Goal: Information Seeking & Learning: Learn about a topic

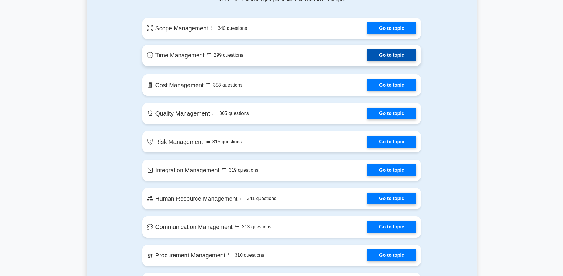
scroll to position [334, 0]
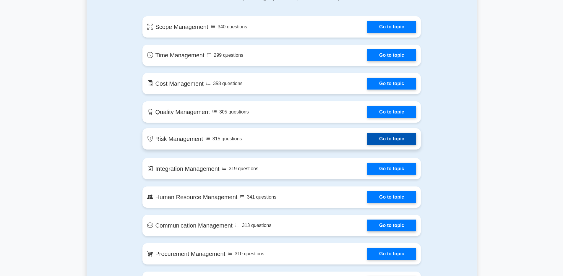
click at [367, 139] on link "Go to topic" at bounding box center [391, 139] width 48 height 12
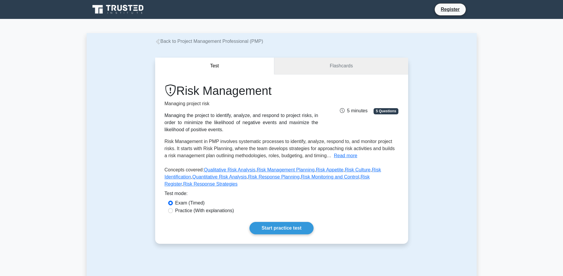
click at [322, 71] on link "Flashcards" at bounding box center [341, 66] width 134 height 17
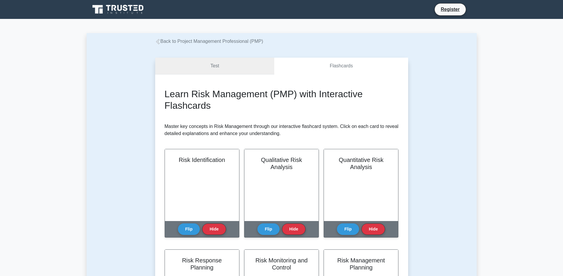
click at [240, 71] on link "Test" at bounding box center [214, 66] width 119 height 17
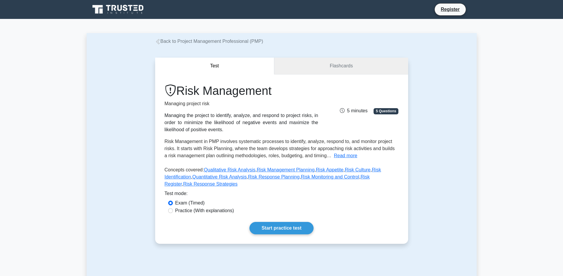
click at [316, 70] on link "Flashcards" at bounding box center [341, 66] width 134 height 17
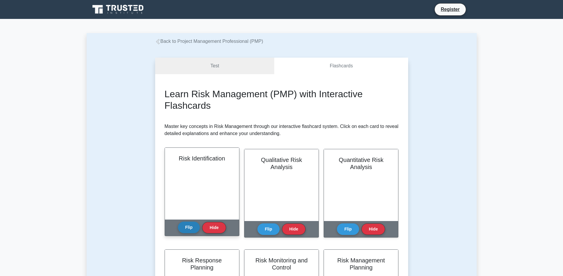
click at [189, 229] on button "Flip" at bounding box center [189, 228] width 22 height 12
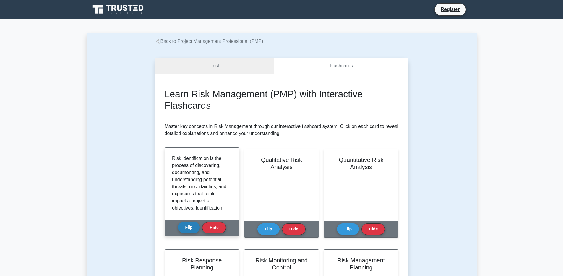
click at [189, 229] on button "Flip" at bounding box center [189, 228] width 22 height 12
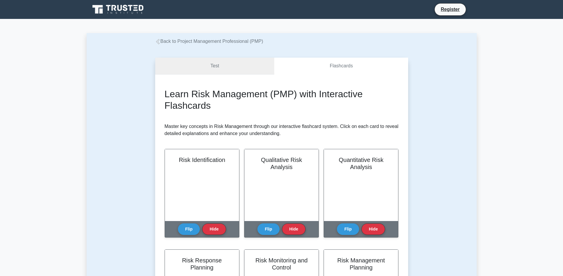
click at [246, 67] on link "Test" at bounding box center [214, 66] width 119 height 17
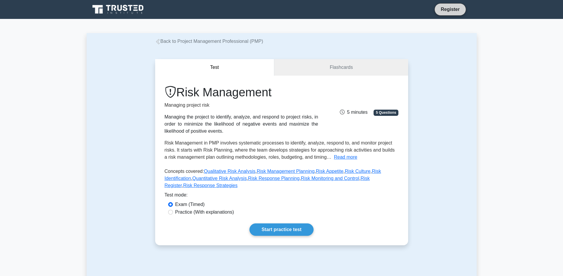
click at [442, 6] on link "Register" at bounding box center [450, 9] width 26 height 7
click at [129, 14] on icon at bounding box center [118, 9] width 57 height 11
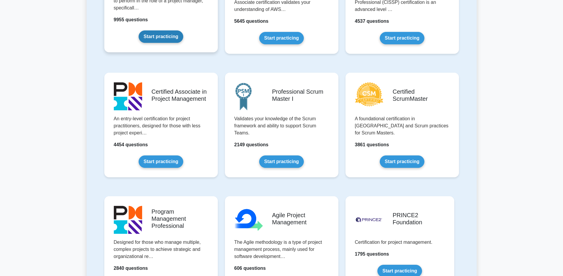
scroll to position [203, 0]
